Goal: Navigation & Orientation: Find specific page/section

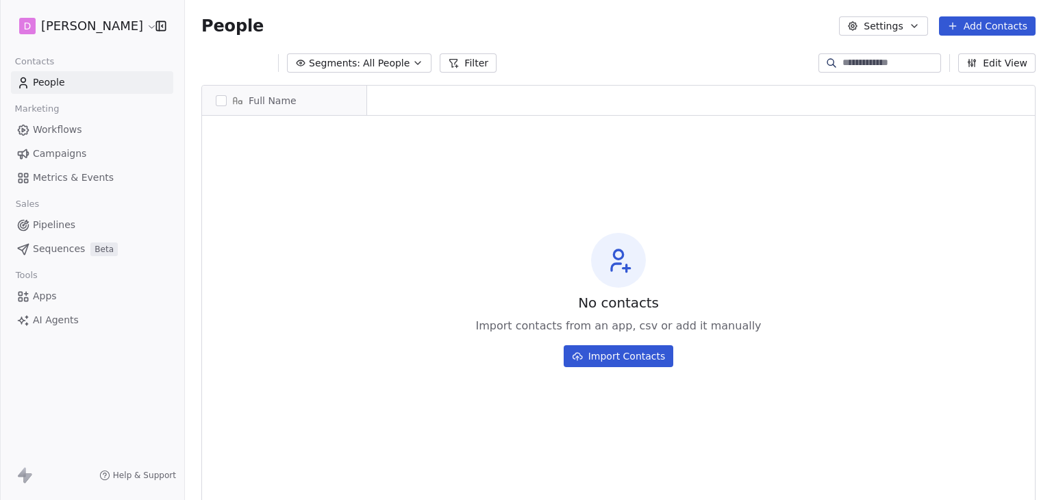
scroll to position [11, 11]
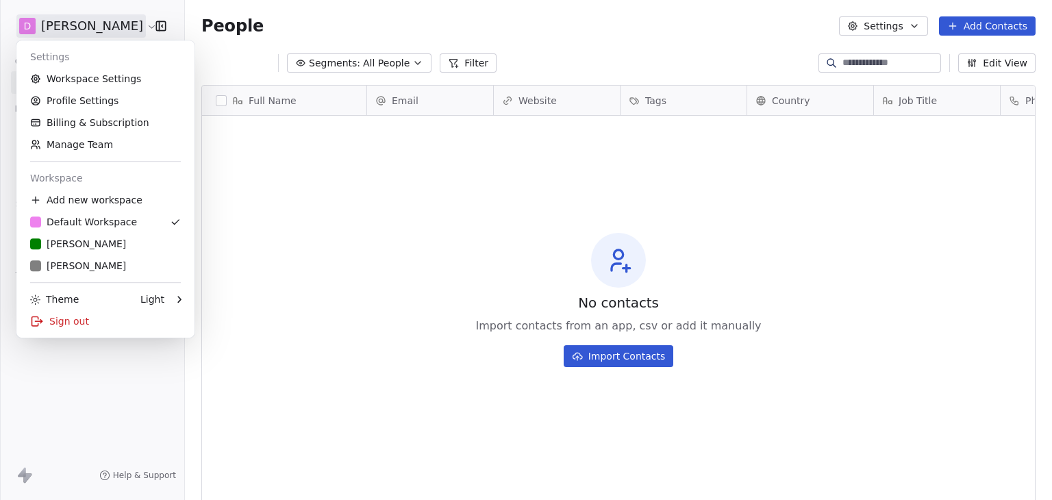
click at [107, 27] on html "D Matt Young Contacts People Marketing Workflows Campaigns Metrics & Events Sal…" at bounding box center [526, 250] width 1052 height 500
click at [112, 241] on div "R Rudy M" at bounding box center [105, 244] width 151 height 14
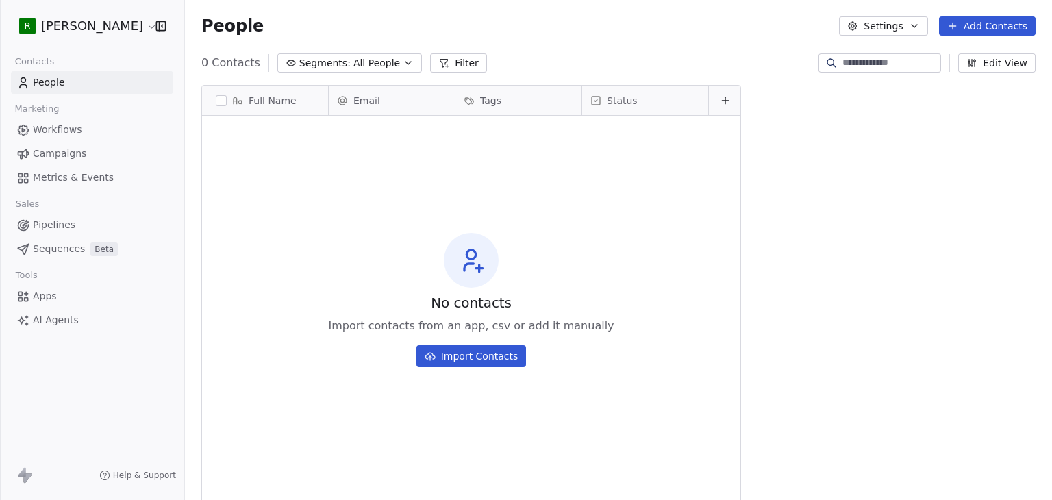
scroll to position [429, 856]
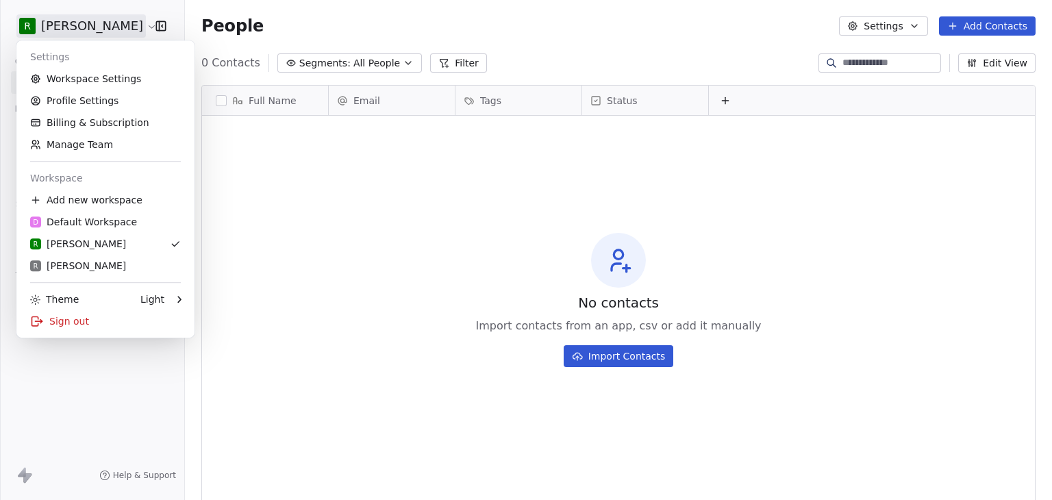
click at [89, 31] on html "R Matt Young Contacts People Marketing Workflows Campaigns Metrics & Events Sal…" at bounding box center [526, 250] width 1052 height 500
click at [99, 266] on div "R Rudy M" at bounding box center [105, 266] width 151 height 14
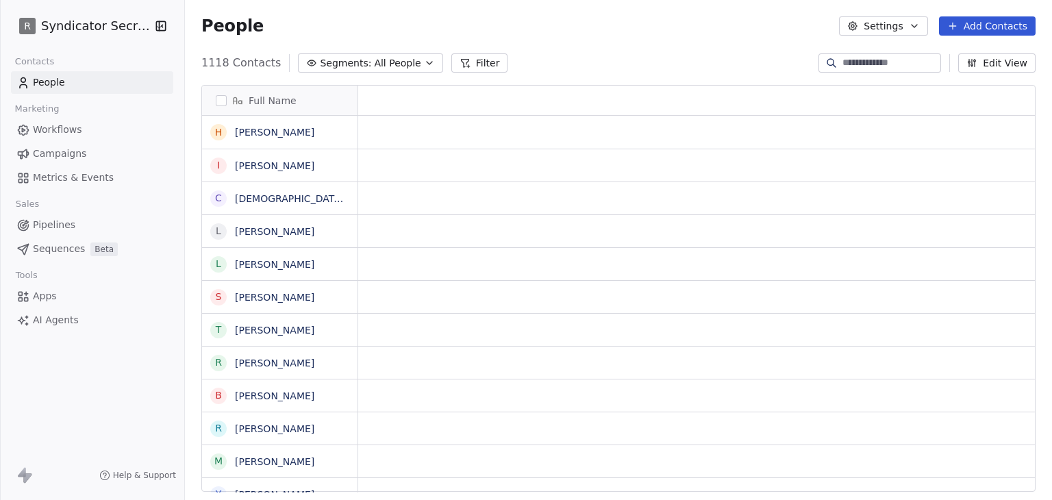
scroll to position [429, 856]
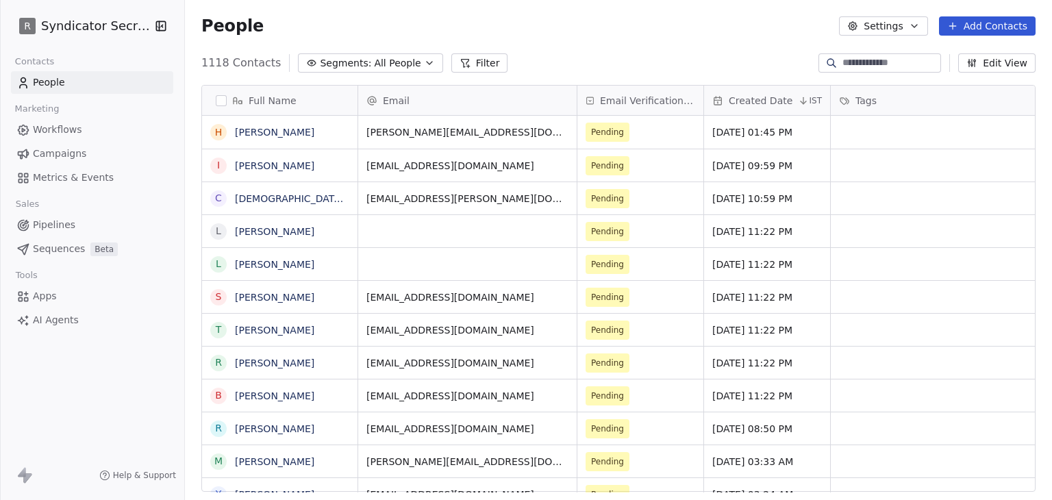
click at [69, 151] on span "Campaigns" at bounding box center [59, 154] width 53 height 14
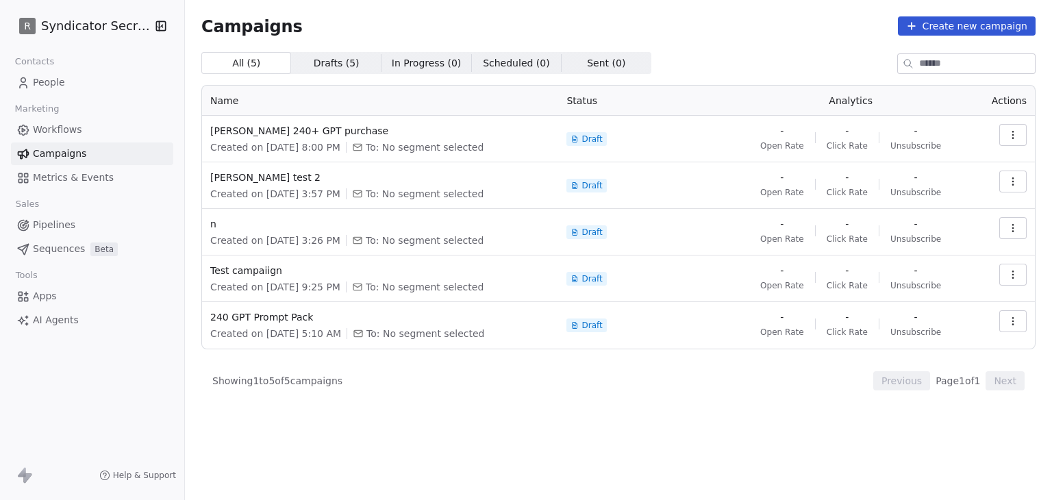
click at [1008, 128] on button "button" at bounding box center [1012, 135] width 27 height 22
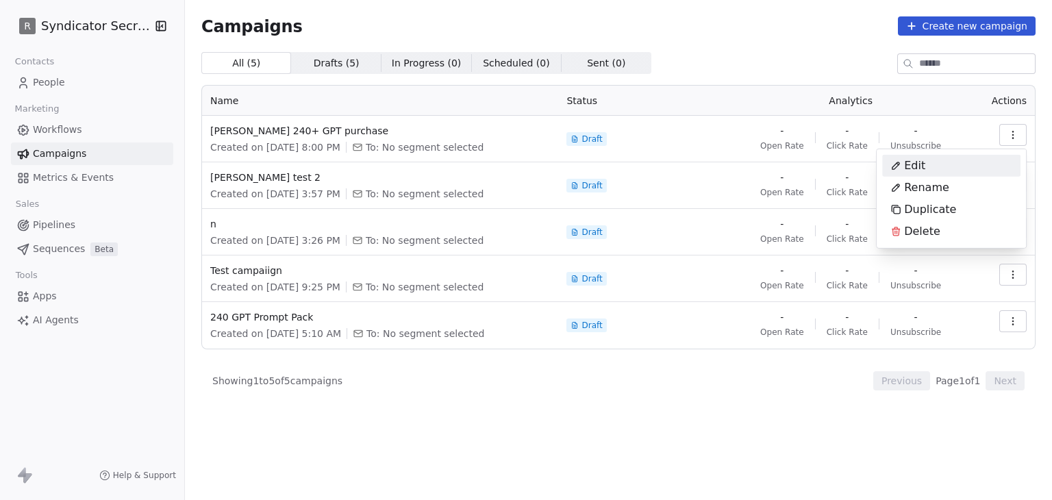
click at [683, 42] on html "R Syndicator Secrets Contacts People Marketing Workflows Campaigns Metrics & Ev…" at bounding box center [526, 250] width 1052 height 500
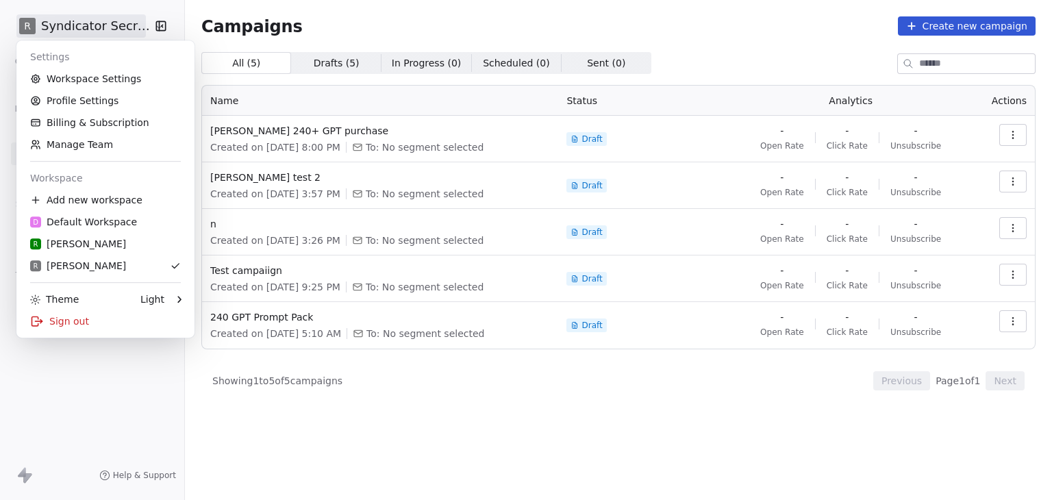
click at [58, 25] on html "R Syndicator Secrets Contacts People Marketing Workflows Campaigns Metrics & Ev…" at bounding box center [526, 250] width 1052 height 500
click at [99, 249] on div "R Rudy M" at bounding box center [105, 244] width 151 height 14
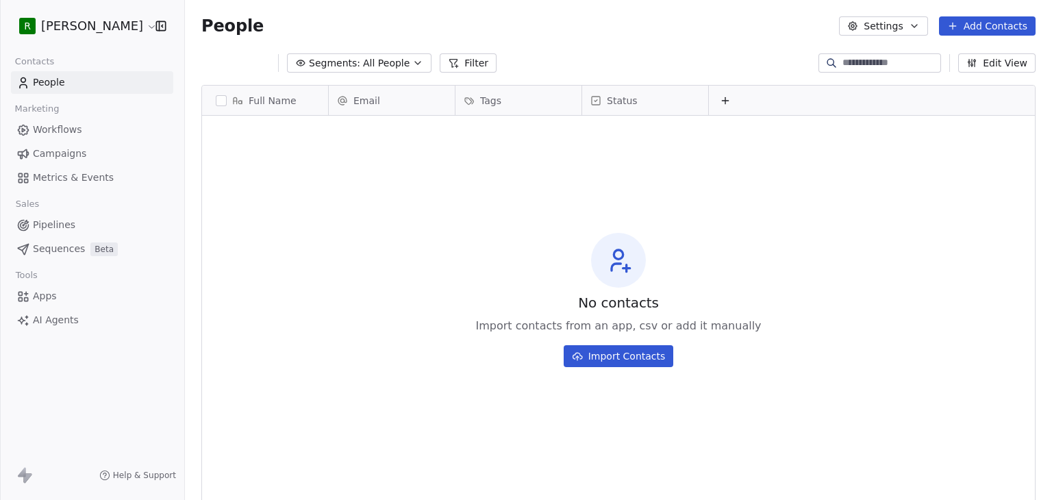
scroll to position [429, 856]
click at [74, 153] on span "Campaigns" at bounding box center [59, 154] width 53 height 14
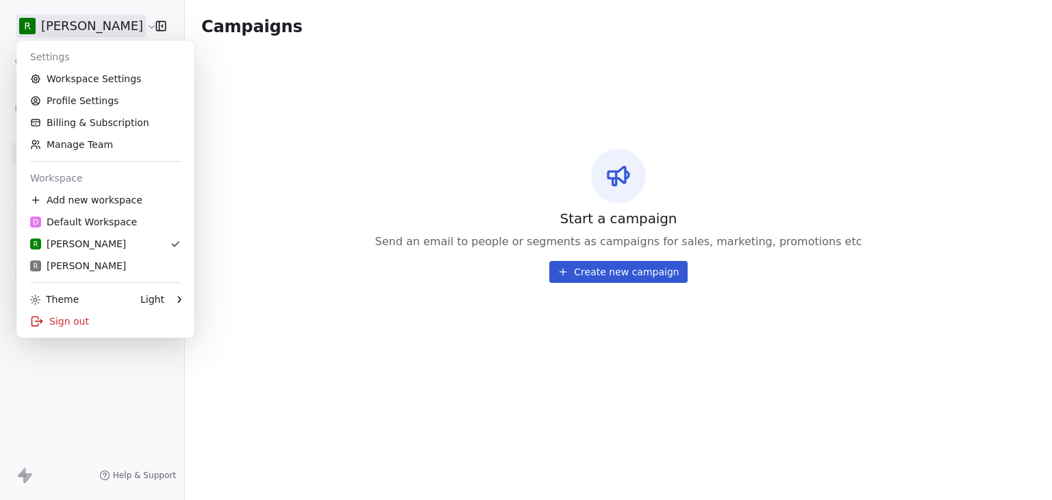
click at [58, 25] on html "R Matt Young Contacts People Marketing Workflows Campaigns Metrics & Events Sal…" at bounding box center [526, 250] width 1052 height 500
click at [88, 272] on div "R Rudy M" at bounding box center [105, 266] width 151 height 14
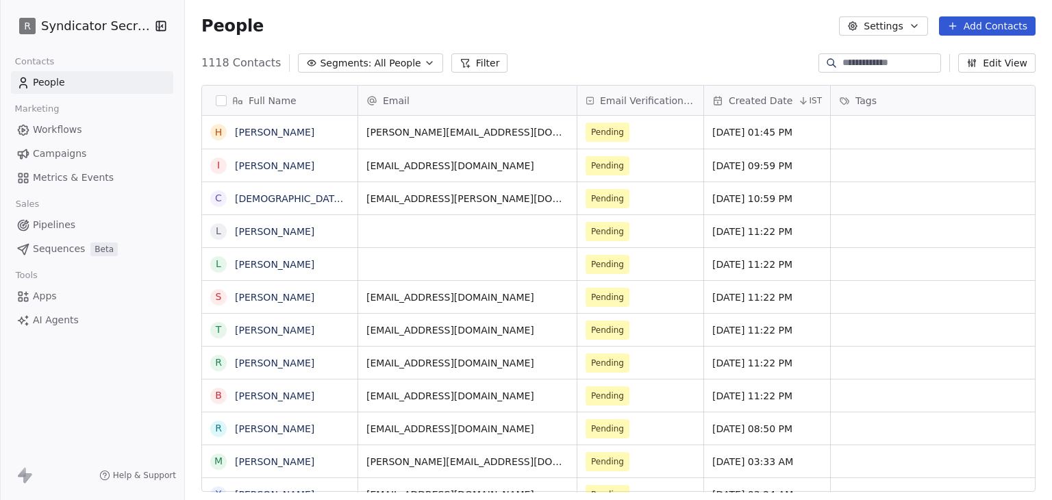
scroll to position [429, 856]
click at [58, 154] on span "Campaigns" at bounding box center [59, 154] width 53 height 14
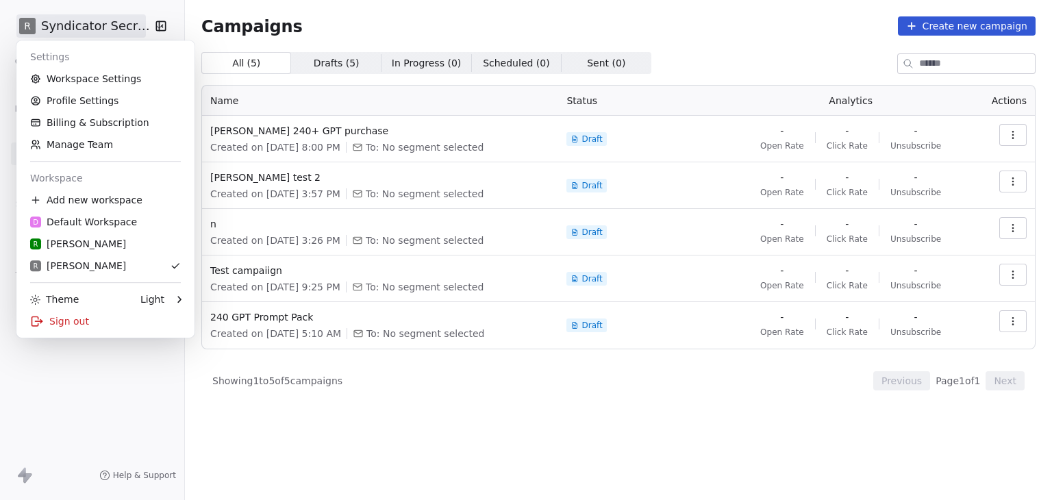
click at [88, 27] on html "R Syndicator Secrets Contacts People Marketing Workflows Campaigns Metrics & Ev…" at bounding box center [526, 250] width 1052 height 500
click at [88, 247] on div "R Rudy M" at bounding box center [105, 244] width 151 height 14
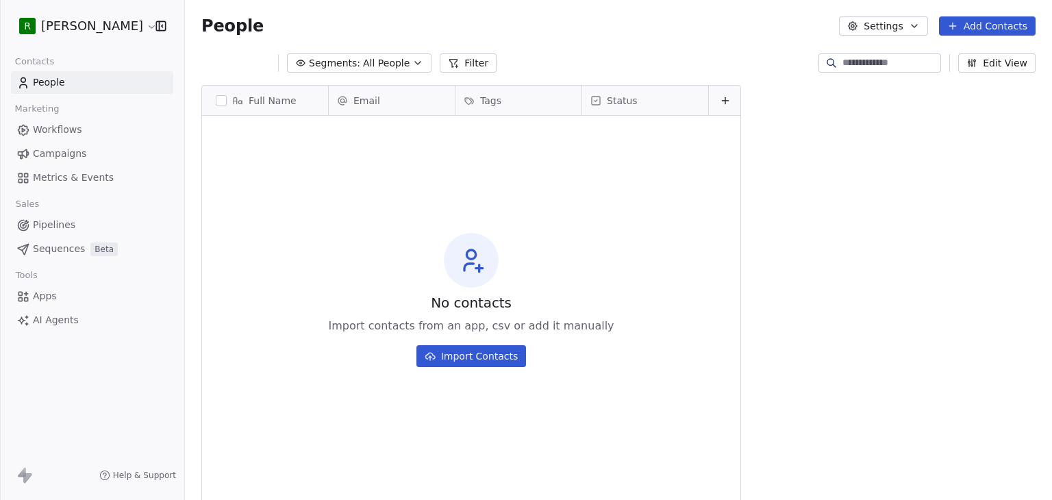
scroll to position [429, 856]
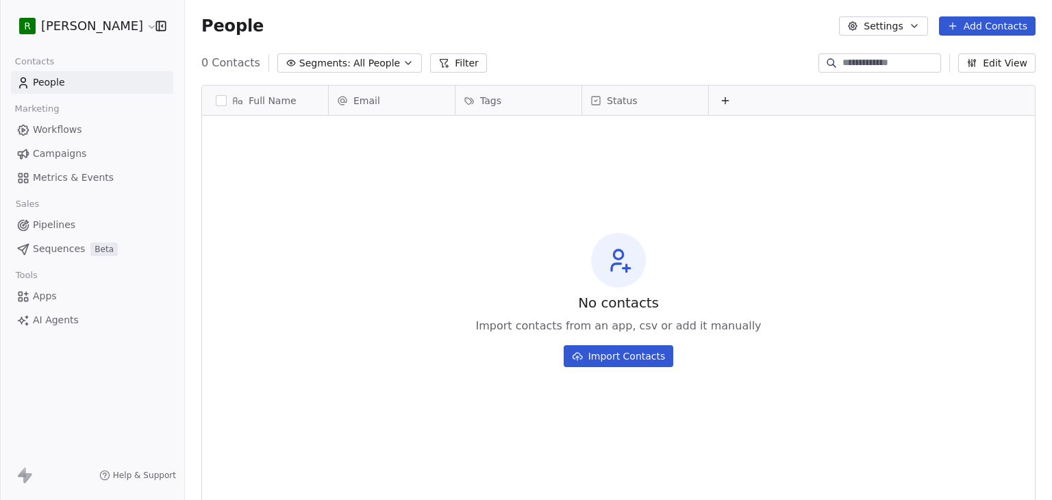
click at [357, 66] on span "All People" at bounding box center [376, 63] width 47 height 14
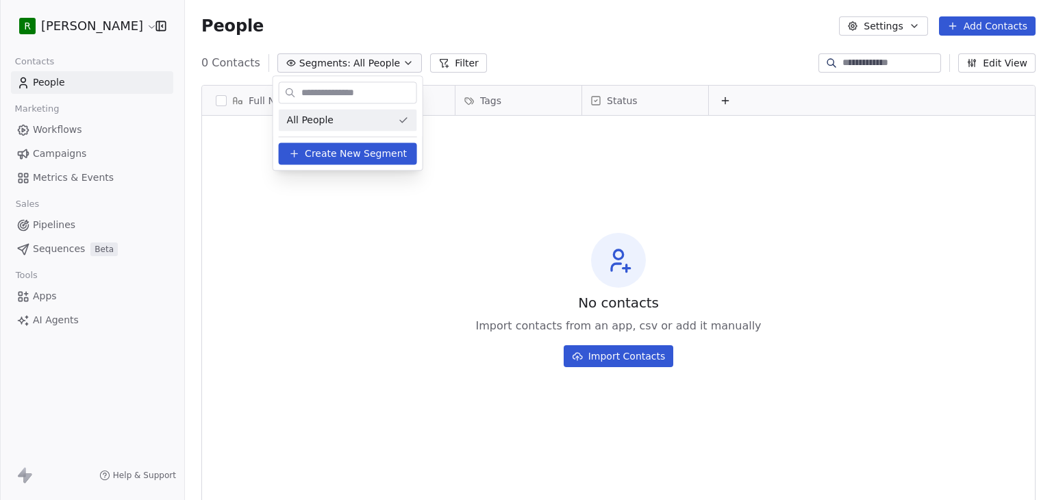
click at [372, 216] on html "R Matt Young Contacts People Marketing Workflows Campaigns Metrics & Events Sal…" at bounding box center [526, 250] width 1052 height 500
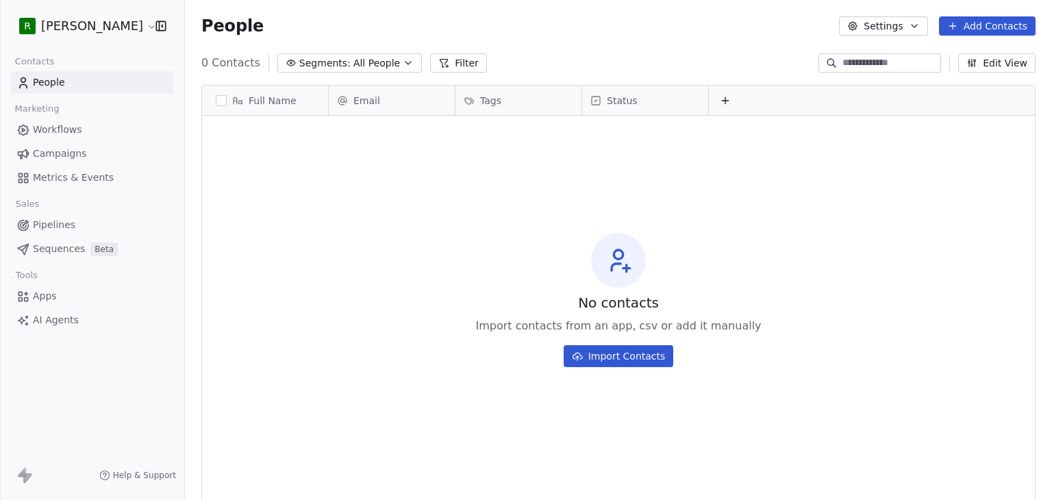
click at [41, 25] on html "R Matt Young Contacts People Marketing Workflows Campaigns Metrics & Events Sal…" at bounding box center [526, 250] width 1052 height 500
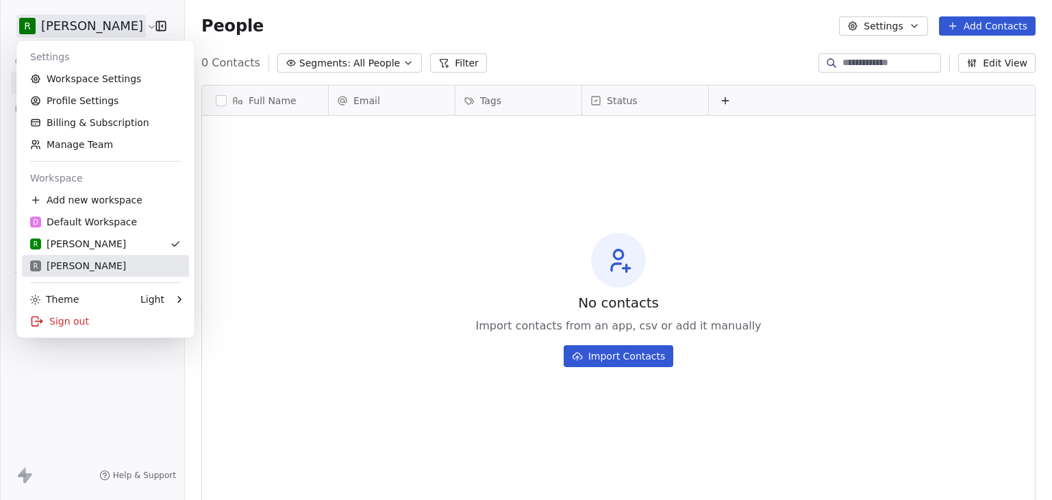
click at [107, 272] on div "R Rudy M" at bounding box center [105, 266] width 151 height 14
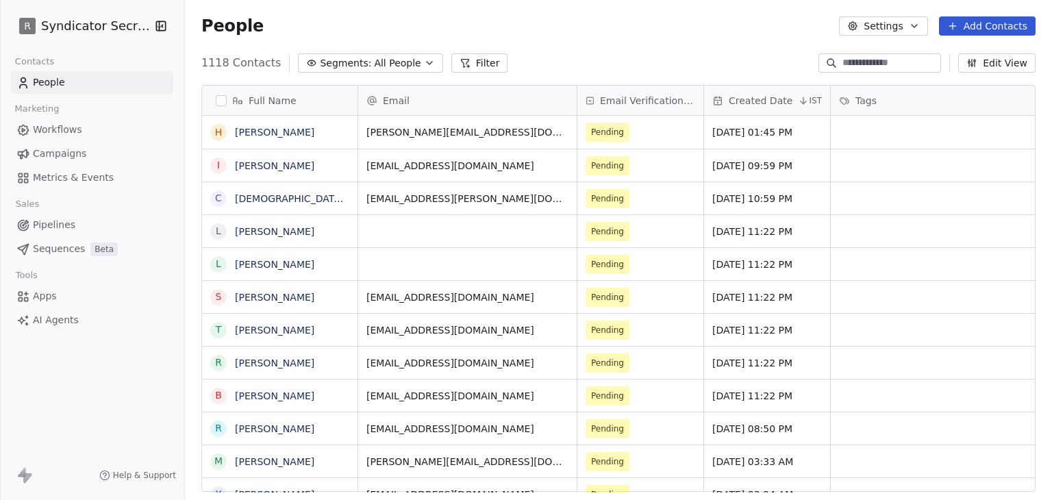
scroll to position [429, 856]
click at [318, 75] on div "Full Name H Harinder Kaur I Inssa Bamba C Christian M L Lance Cornell L Lance C…" at bounding box center [618, 294] width 867 height 440
click at [331, 64] on span "Segments:" at bounding box center [345, 63] width 51 height 14
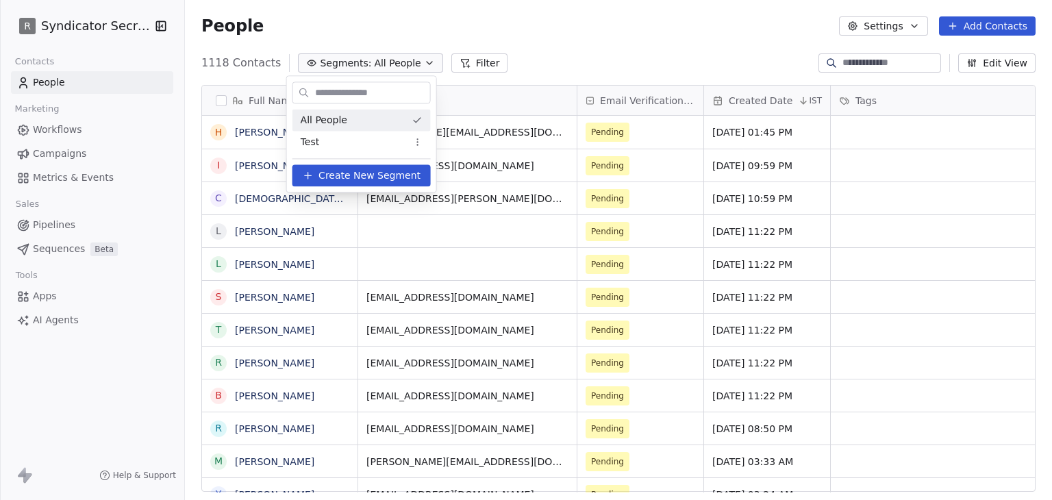
click at [342, 94] on input "text" at bounding box center [371, 93] width 118 height 20
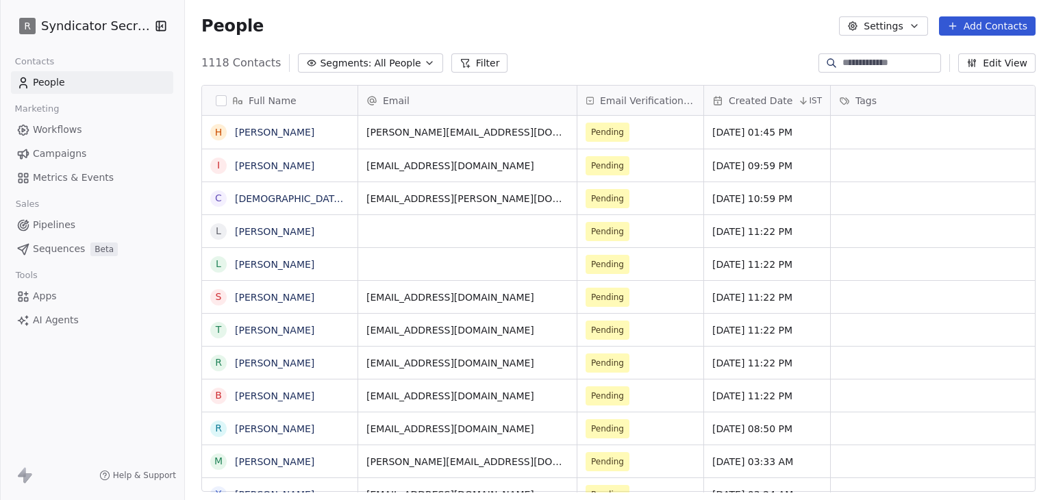
click at [597, 30] on html "R Syndicator Secrets Contacts People Marketing Workflows Campaigns Metrics & Ev…" at bounding box center [526, 250] width 1052 height 500
click at [53, 23] on html "R Syndicator Secrets Contacts People Marketing Workflows Campaigns Metrics & Ev…" at bounding box center [526, 250] width 1052 height 500
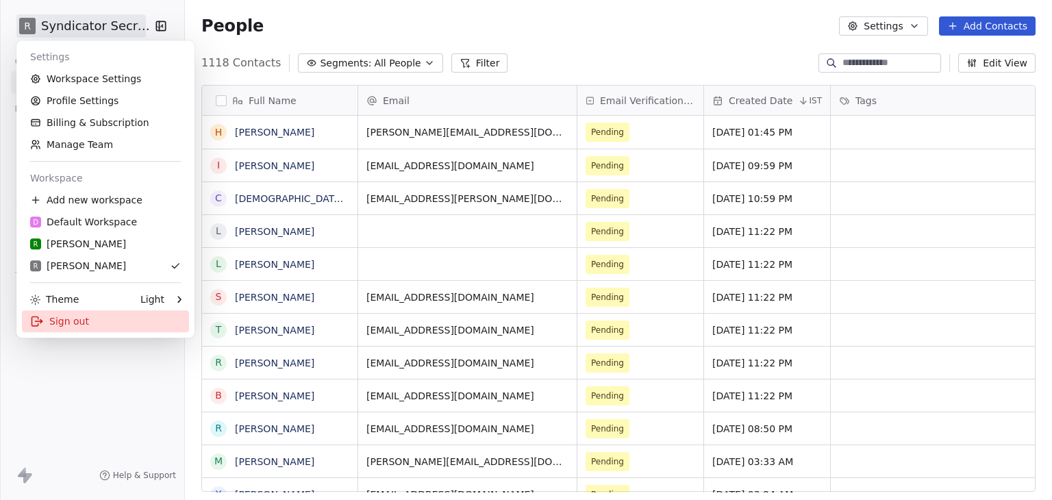
click at [60, 326] on div "Sign out" at bounding box center [105, 321] width 167 height 22
